Goal: Task Accomplishment & Management: Complete application form

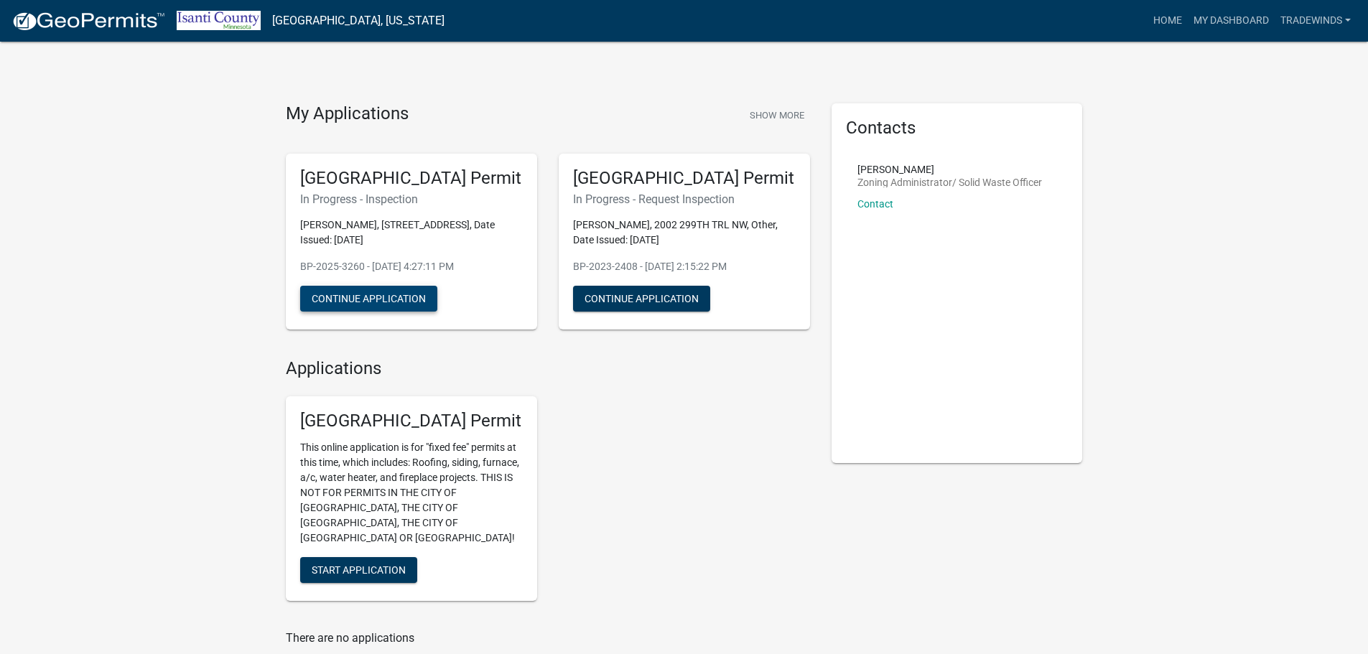
click at [376, 294] on button "Continue Application" at bounding box center [368, 299] width 137 height 26
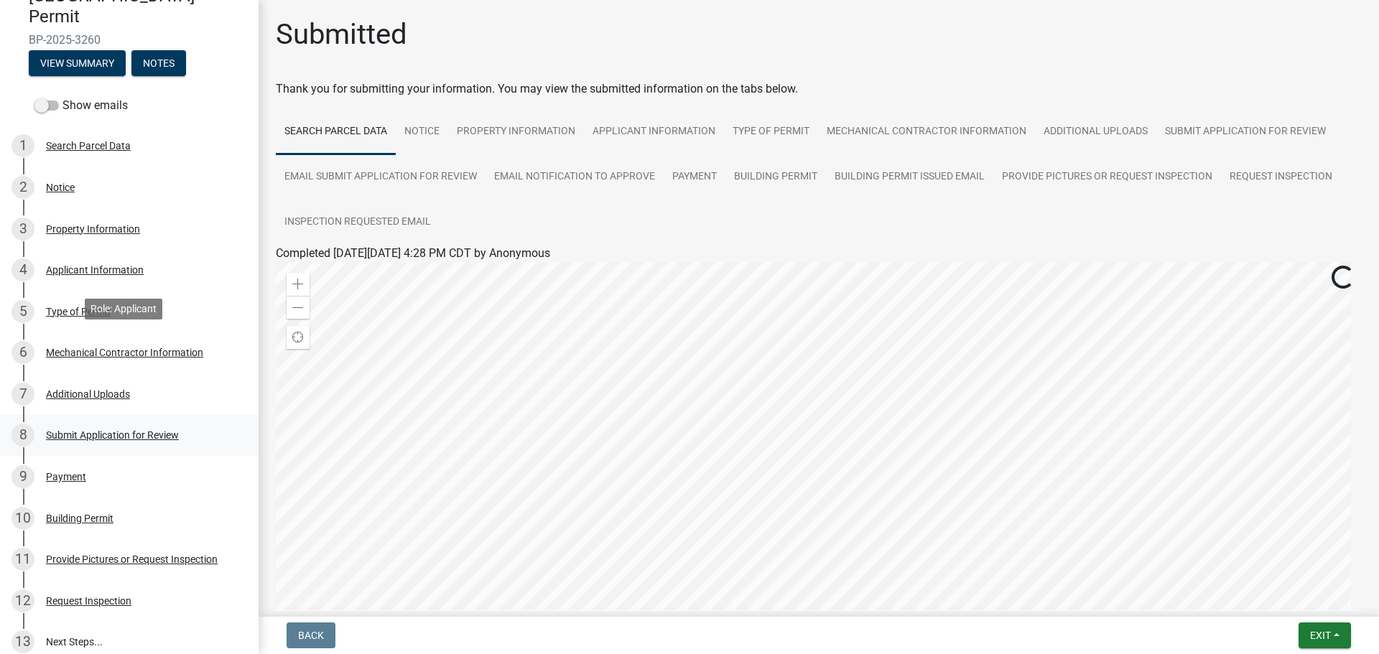
scroll to position [312, 0]
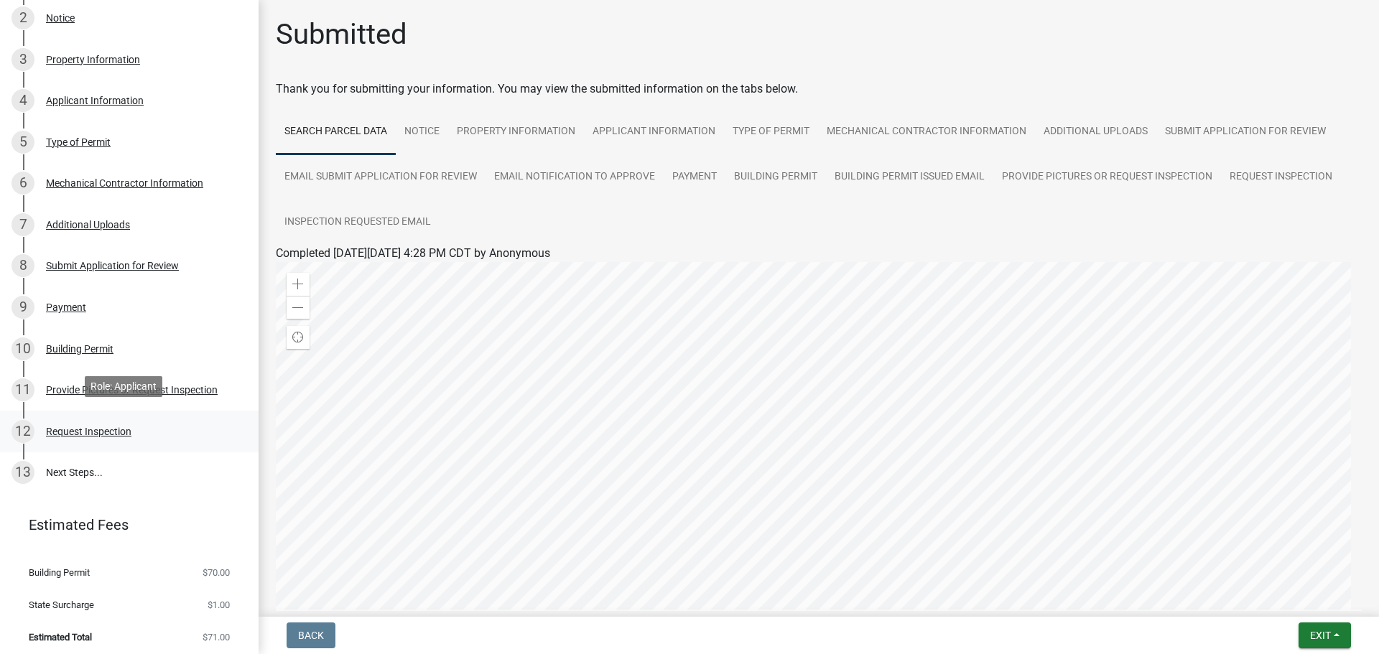
click at [96, 429] on div "Request Inspection" at bounding box center [88, 432] width 85 height 10
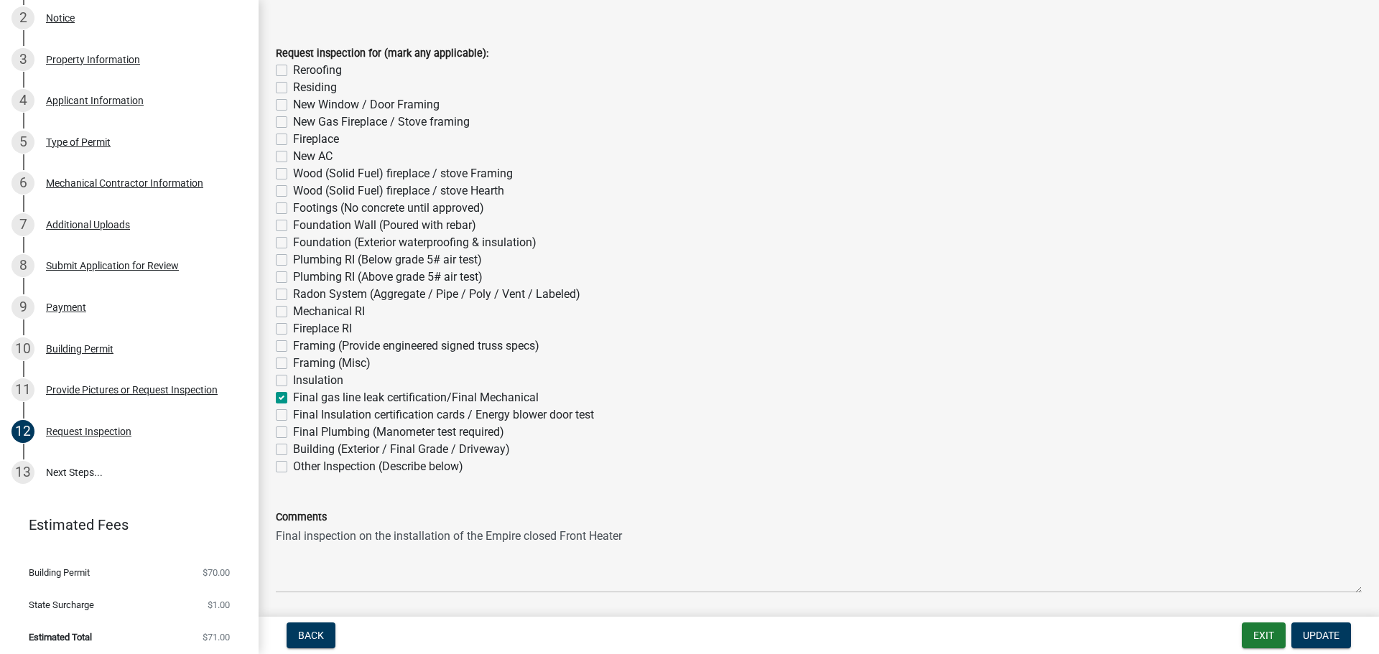
scroll to position [208, 0]
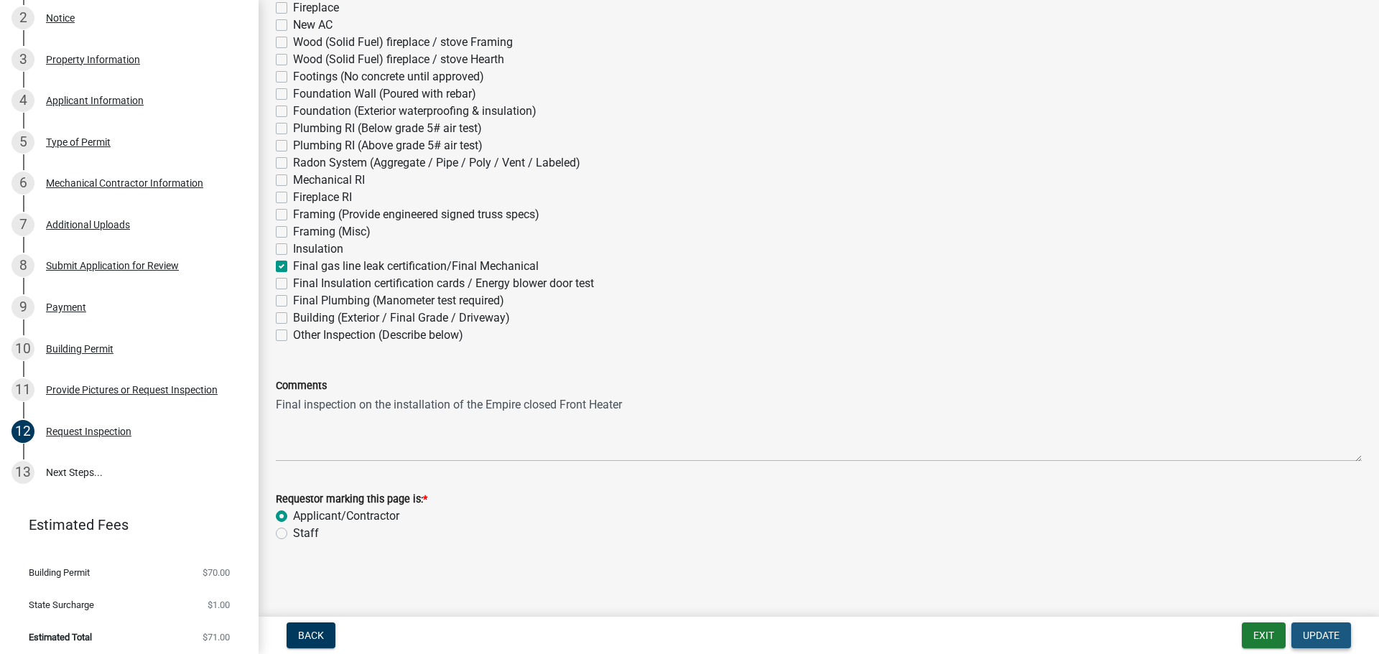
click at [1331, 638] on span "Update" at bounding box center [1321, 635] width 37 height 11
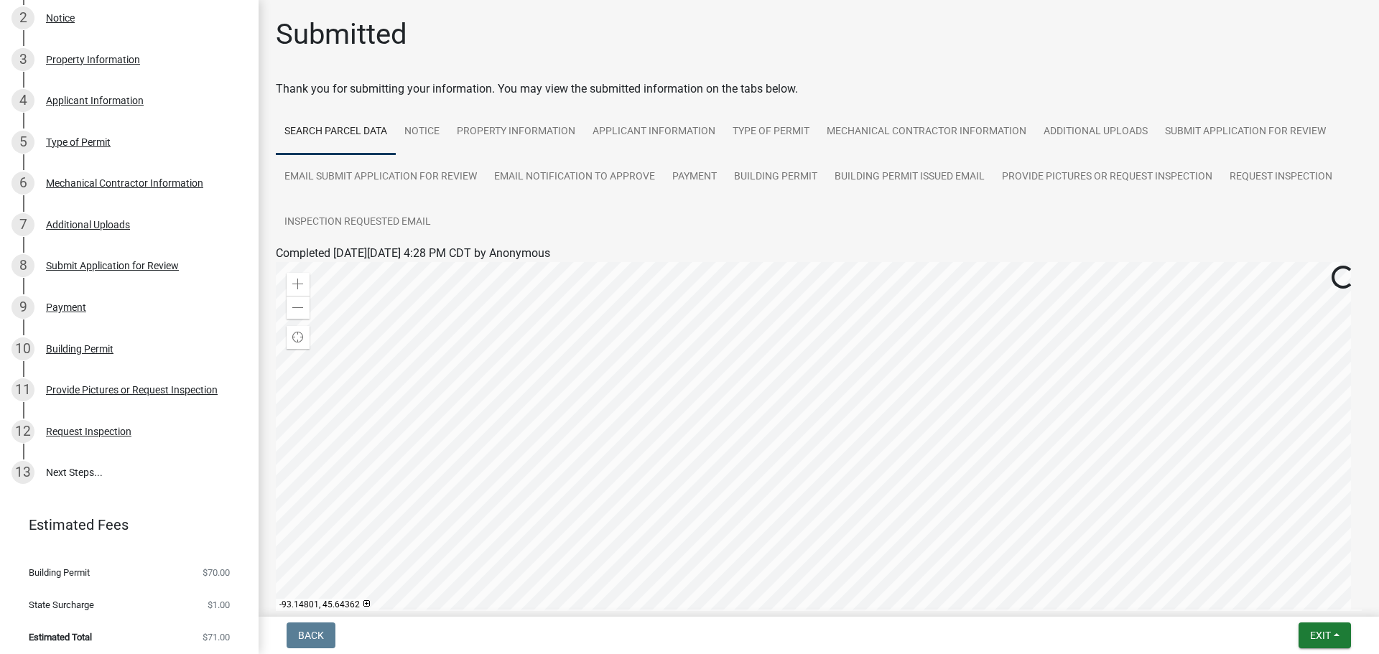
scroll to position [165, 0]
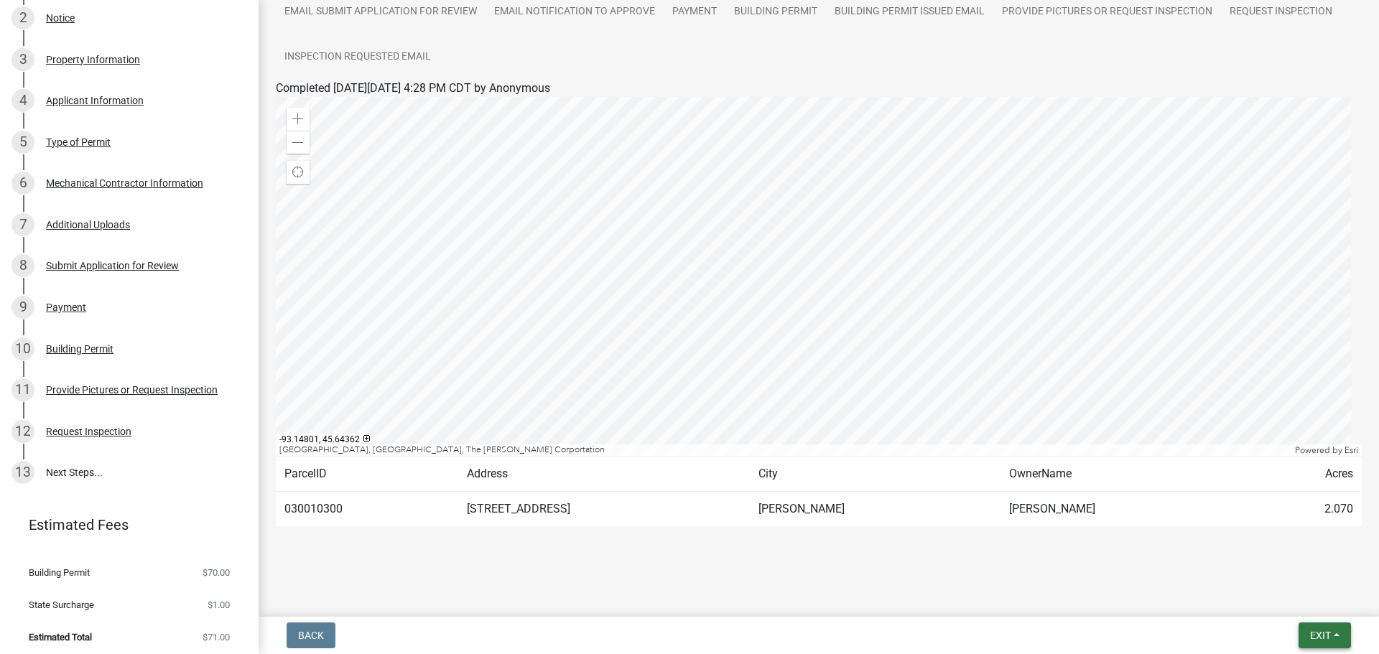
click at [1329, 634] on span "Exit" at bounding box center [1320, 635] width 21 height 11
click at [1272, 562] on button "Save" at bounding box center [1293, 564] width 115 height 34
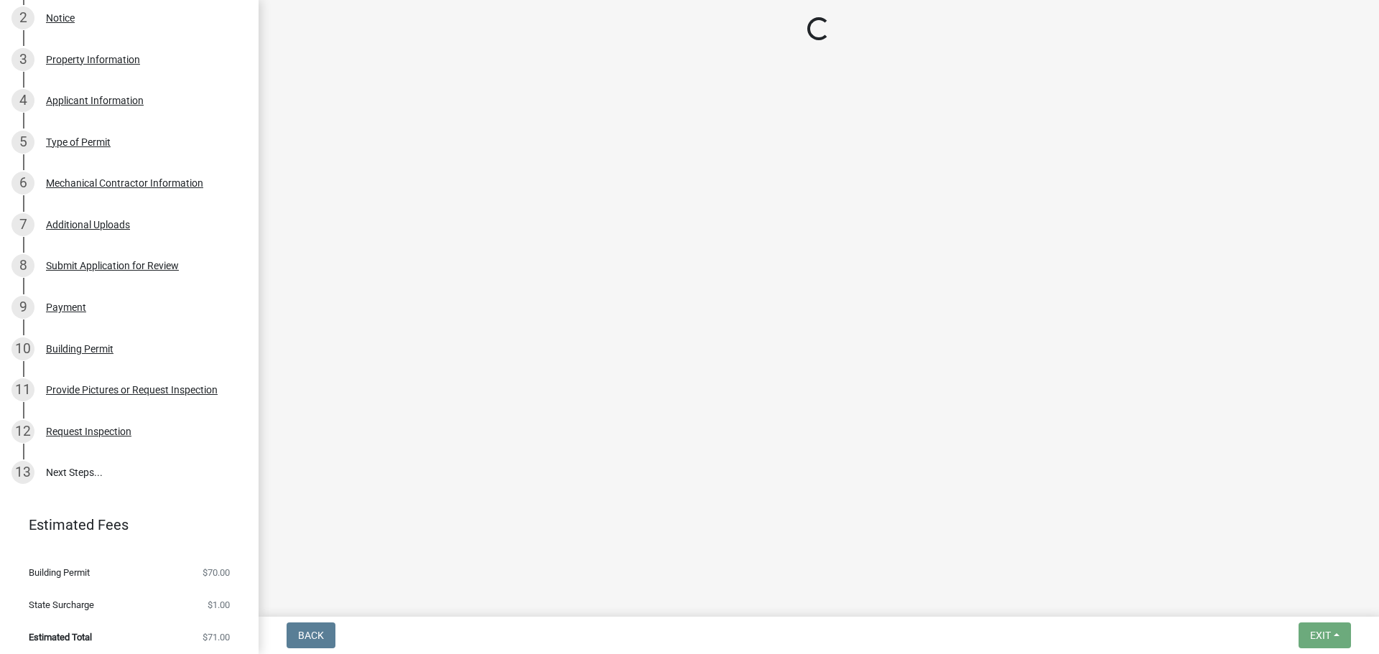
scroll to position [0, 0]
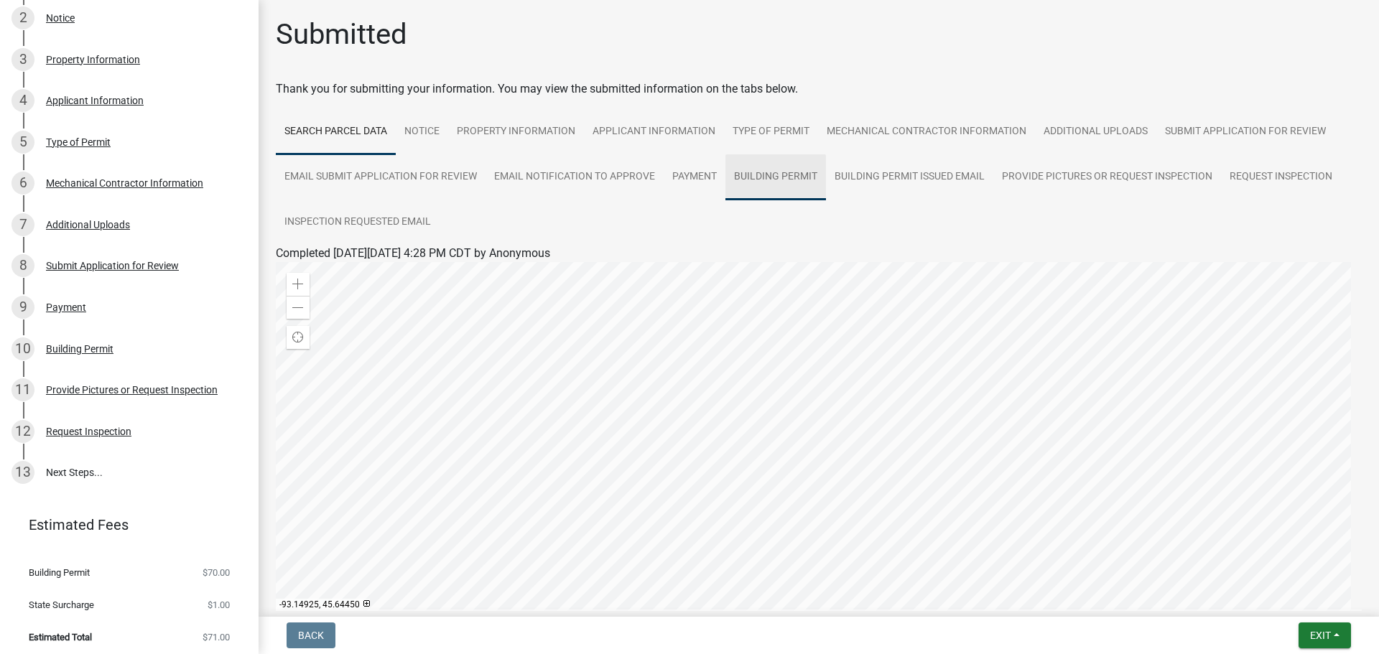
click at [773, 172] on link "Building Permit" at bounding box center [775, 177] width 101 height 46
click at [302, 267] on link "Building Permit.pdf" at bounding box center [325, 271] width 98 height 14
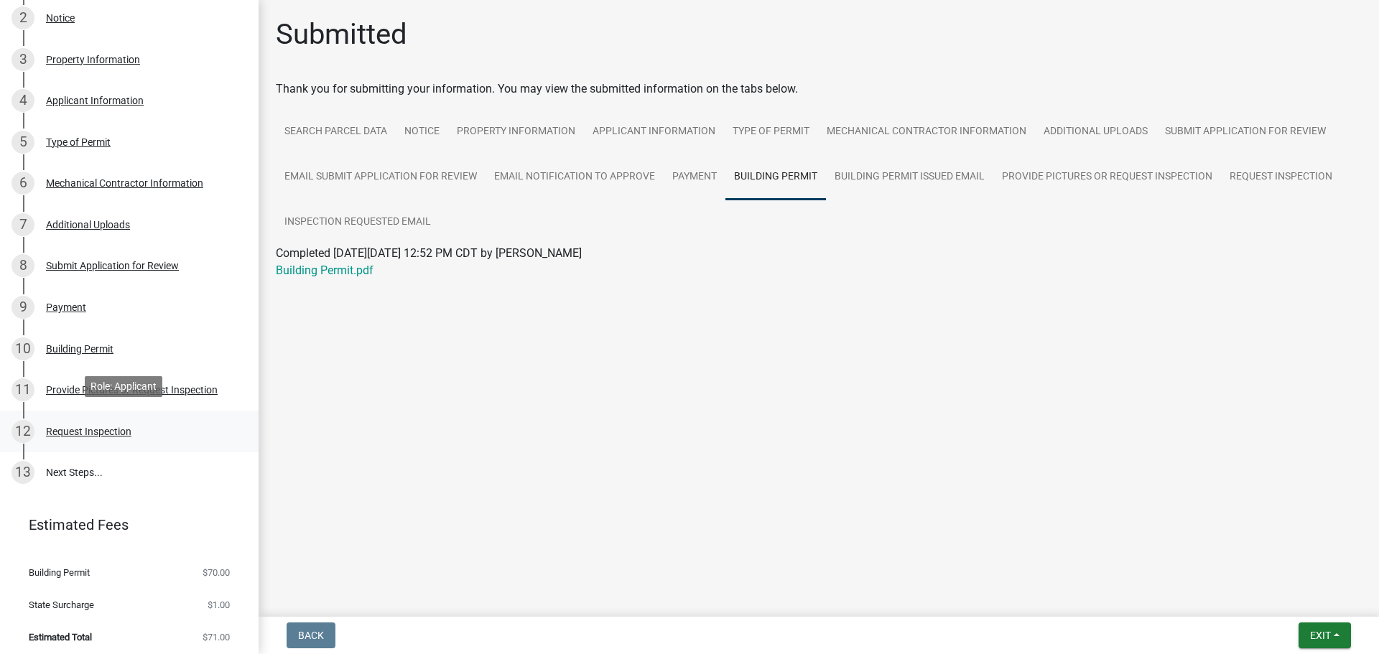
click at [90, 427] on div "Request Inspection" at bounding box center [88, 432] width 85 height 10
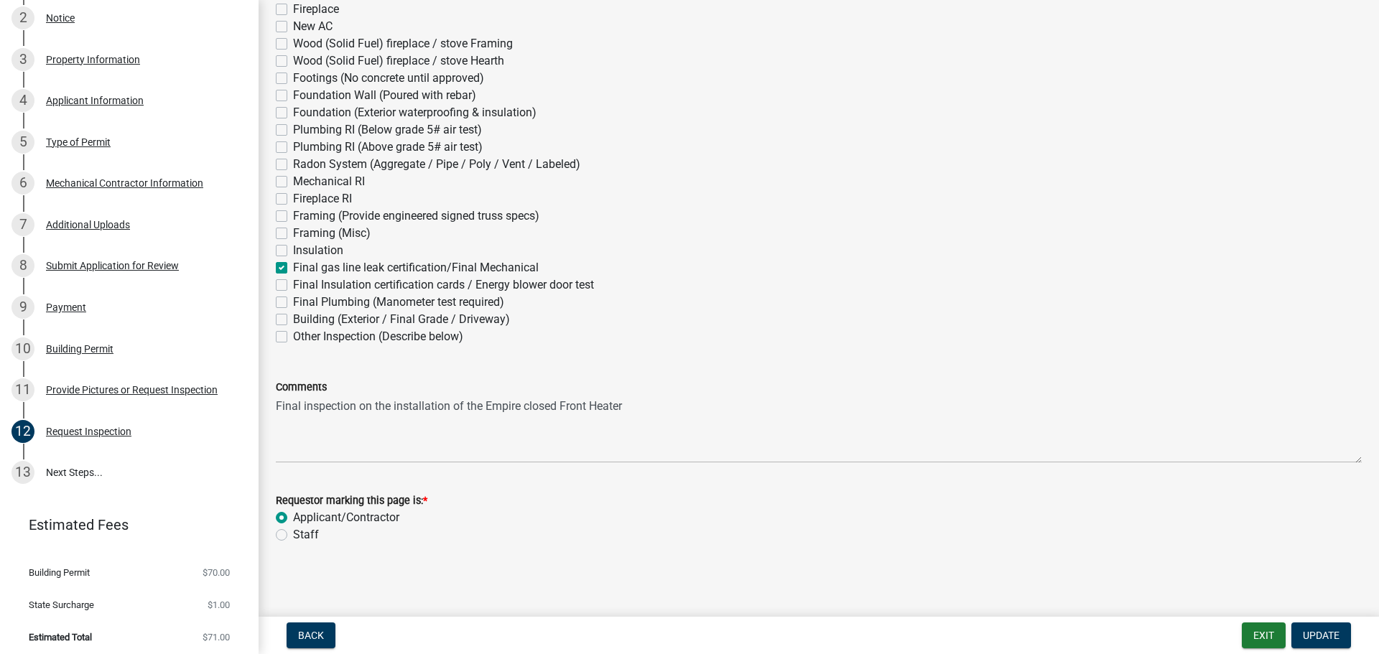
scroll to position [208, 0]
